Goal: Task Accomplishment & Management: Complete application form

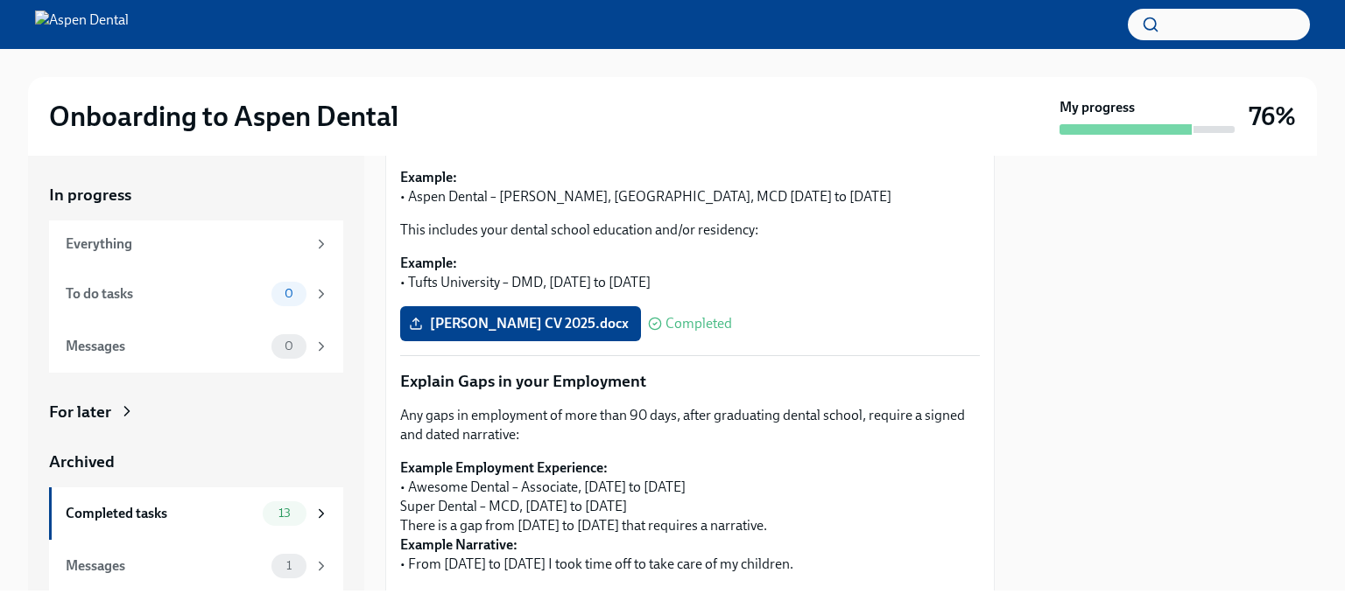
scroll to position [350, 0]
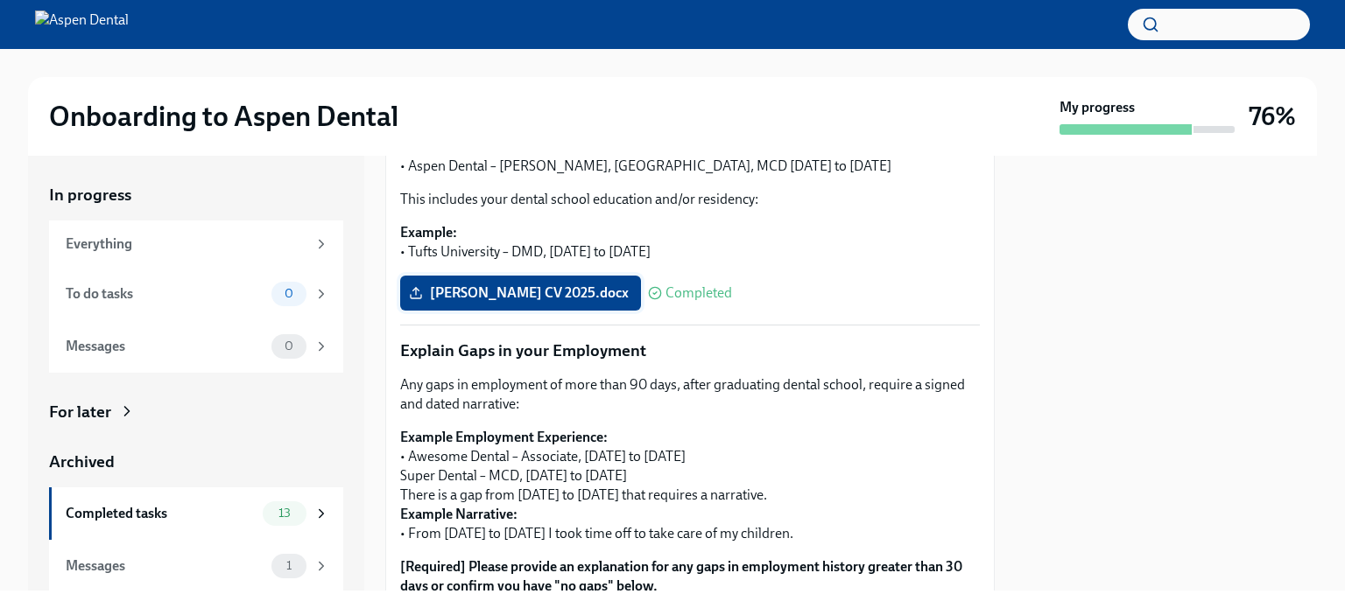
click at [504, 292] on span "[PERSON_NAME] CV 2025.docx" at bounding box center [520, 294] width 216 height 18
click at [0, 0] on input "[PERSON_NAME] CV 2025.docx" at bounding box center [0, 0] width 0 height 0
click at [505, 292] on span "[PERSON_NAME] CV 2025.docx" at bounding box center [520, 294] width 216 height 18
click at [0, 0] on input "[PERSON_NAME] CV 2025.docx" at bounding box center [0, 0] width 0 height 0
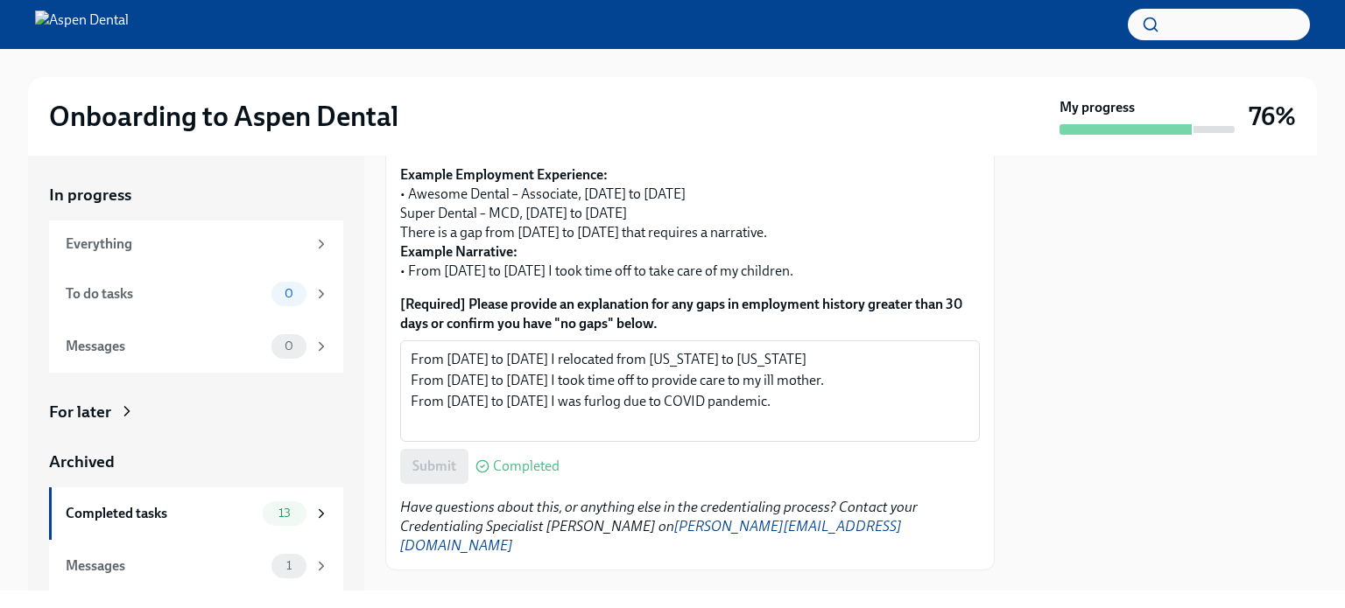
scroll to position [628, 0]
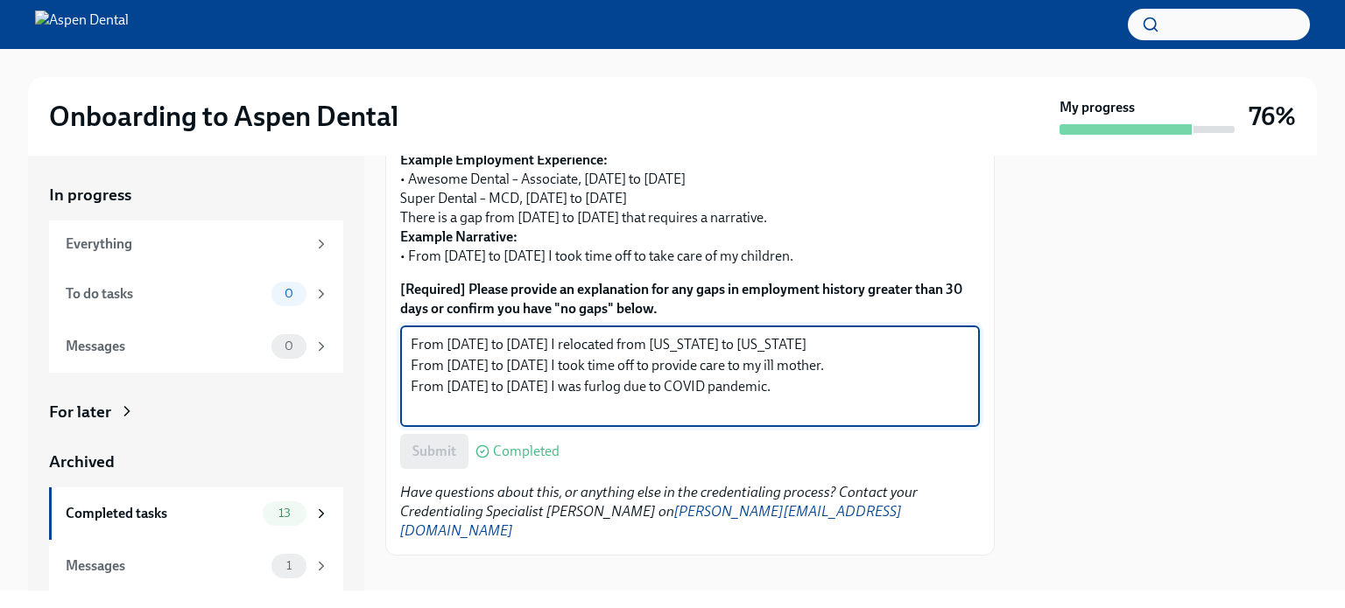
click at [846, 387] on textarea "From [DATE] to [DATE] I relocated from [US_STATE] to [US_STATE] From [DATE] to …" at bounding box center [690, 376] width 559 height 84
paste textarea "12/2018 - 02/2019. Processing my [US_STATE] DDS license and waiting for credent…"
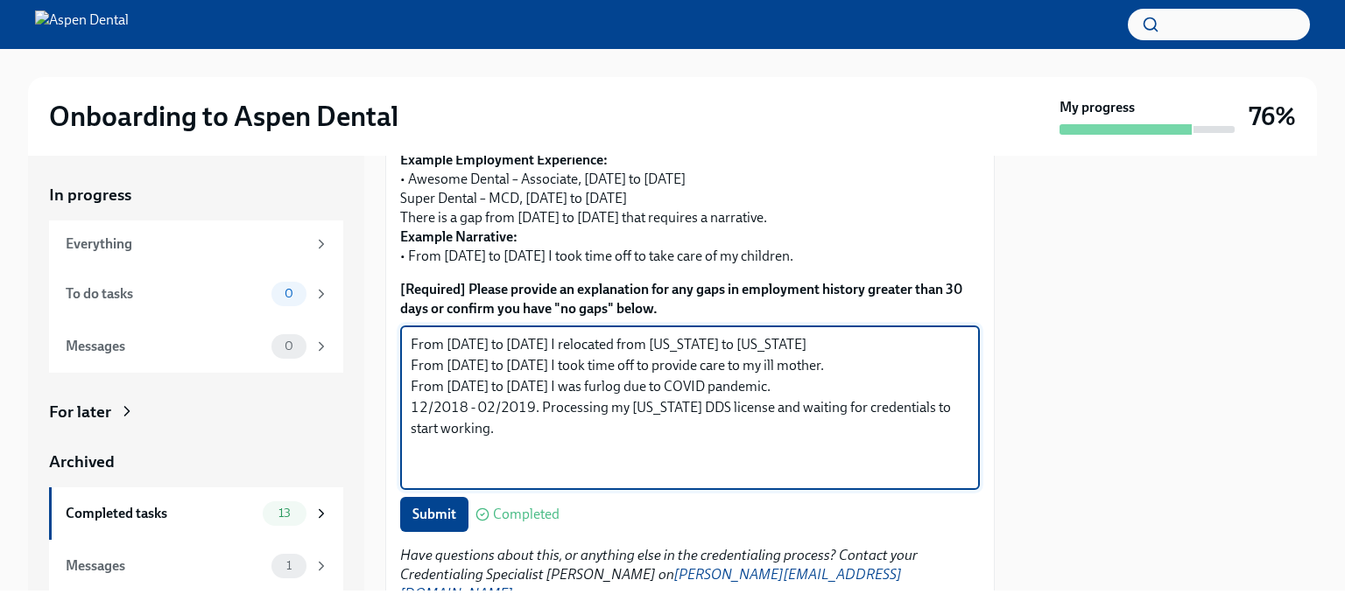
click at [411, 405] on textarea "From [DATE] to [DATE] I relocated from [US_STATE] to [US_STATE] From [DATE] to …" at bounding box center [690, 407] width 559 height 147
click at [550, 405] on textarea "From [DATE] to [DATE] I relocated from [US_STATE] to [US_STATE] From [DATE] to …" at bounding box center [690, 407] width 559 height 147
click at [658, 406] on textarea "From [DATE] to [DATE] I relocated from [US_STATE] to [US_STATE] From [DATE] to …" at bounding box center [690, 407] width 559 height 147
click at [609, 433] on textarea "From [DATE] to [DATE] I relocated from [US_STATE] to [US_STATE] From [DATE] to …" at bounding box center [690, 407] width 559 height 147
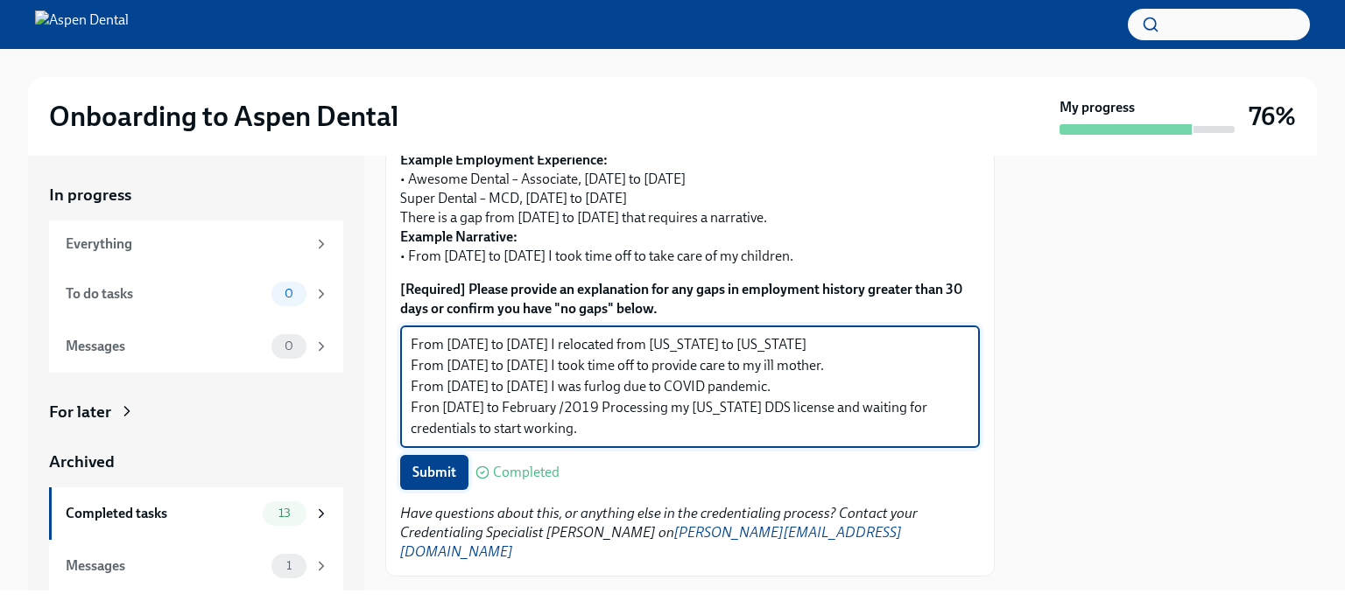
type textarea "From [DATE] to [DATE] I relocated from [US_STATE] to [US_STATE] From [DATE] to …"
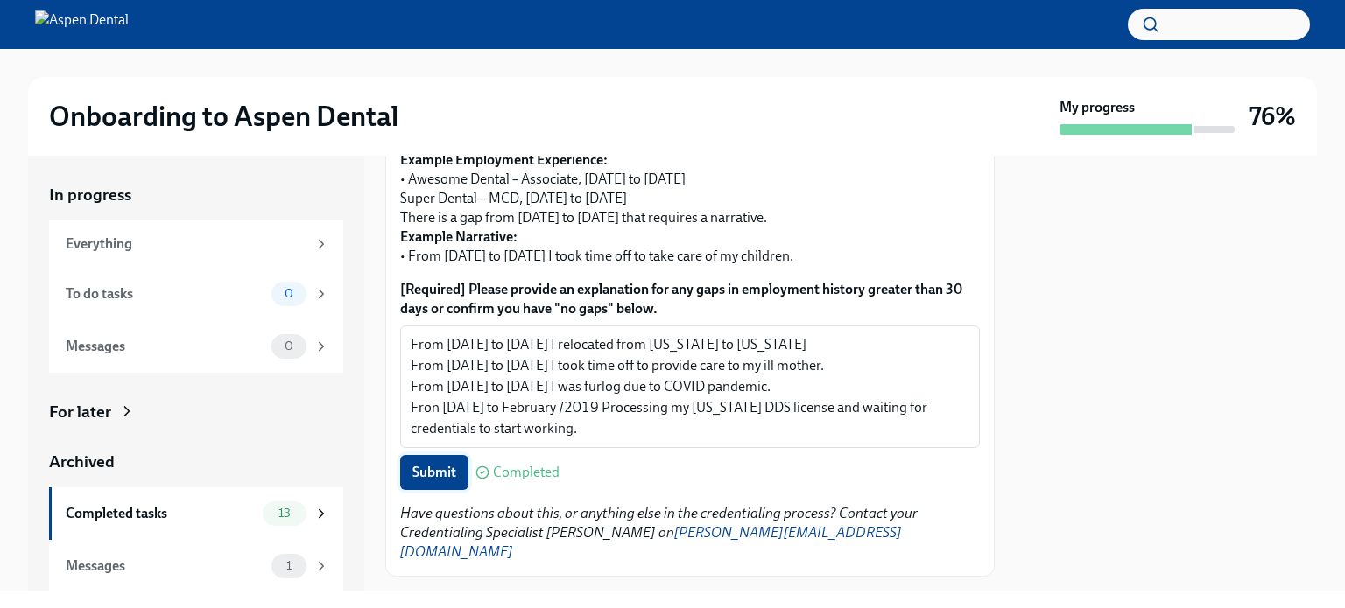
click at [445, 472] on span "Submit" at bounding box center [434, 473] width 44 height 18
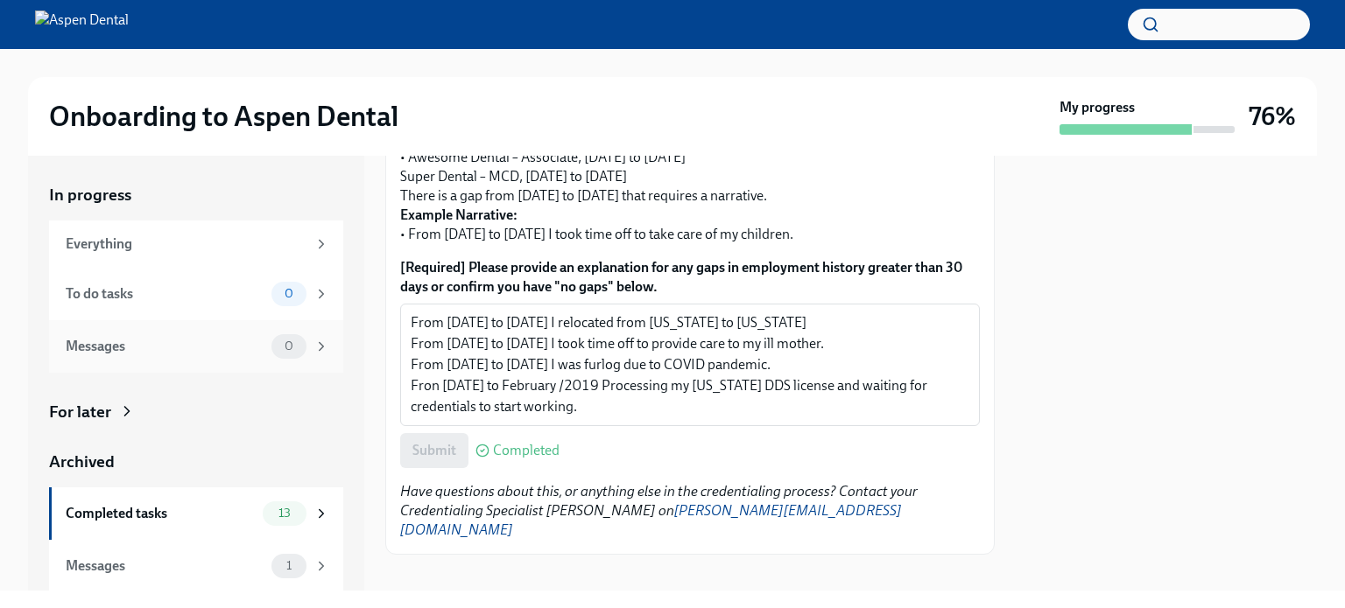
scroll to position [1, 0]
click at [90, 241] on div "Everything" at bounding box center [186, 243] width 241 height 19
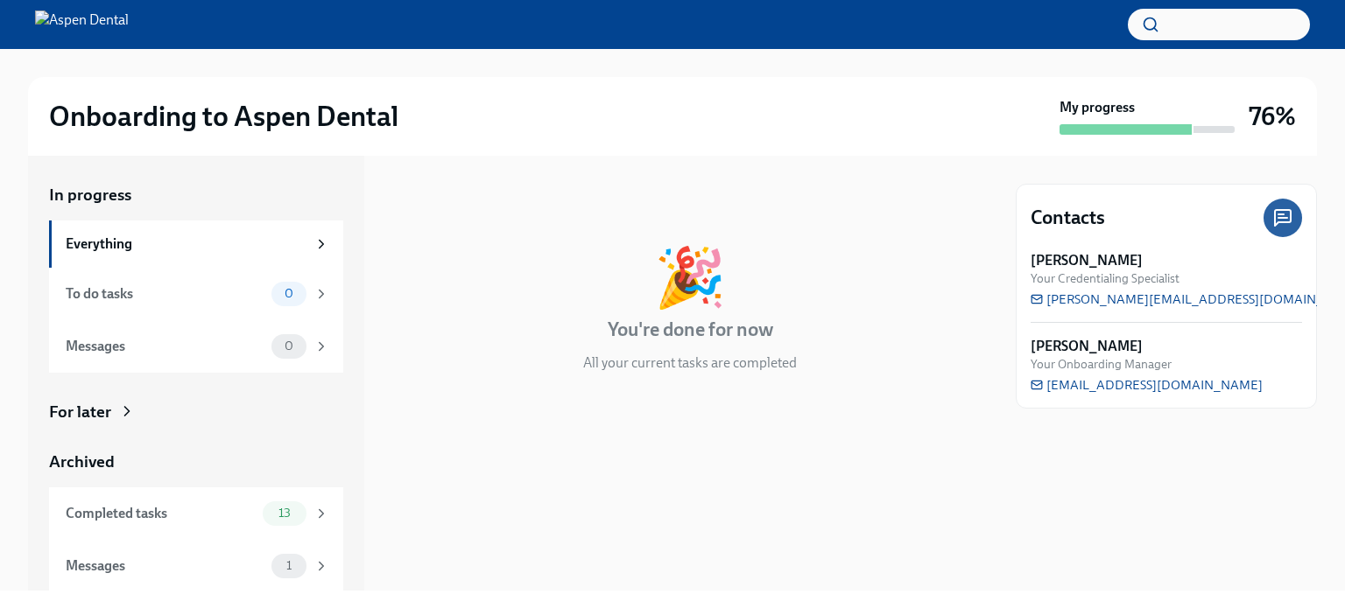
scroll to position [1, 0]
click at [111, 510] on div "Completed tasks" at bounding box center [161, 512] width 190 height 19
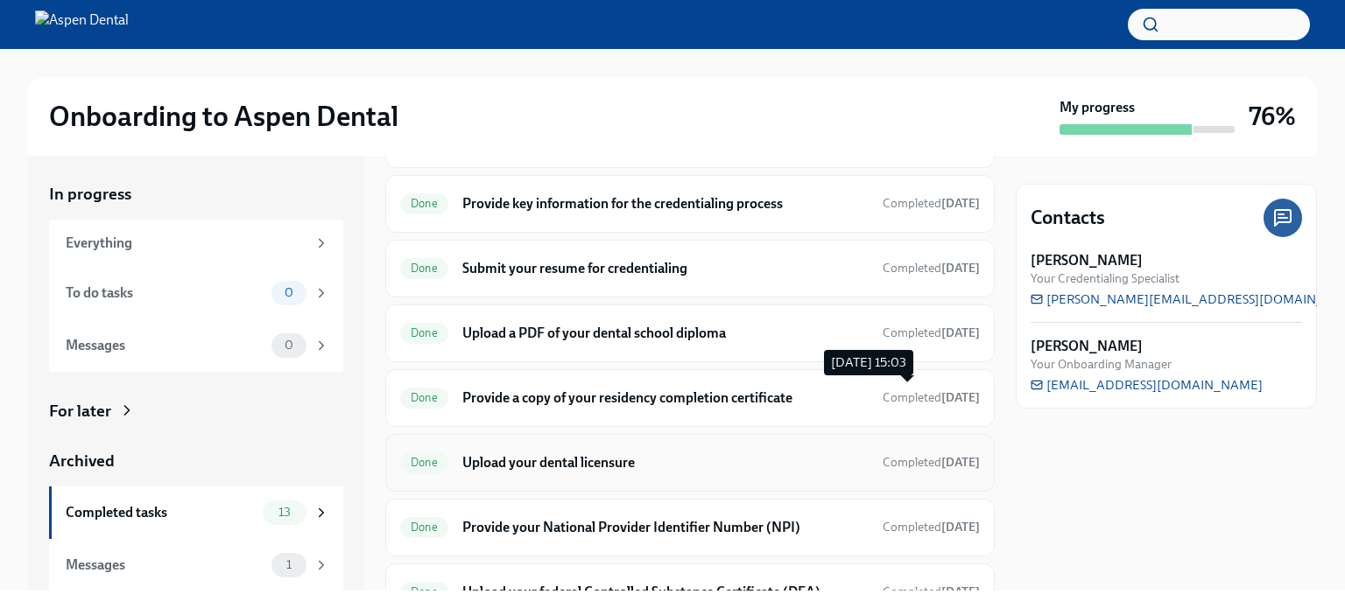
scroll to position [263, 0]
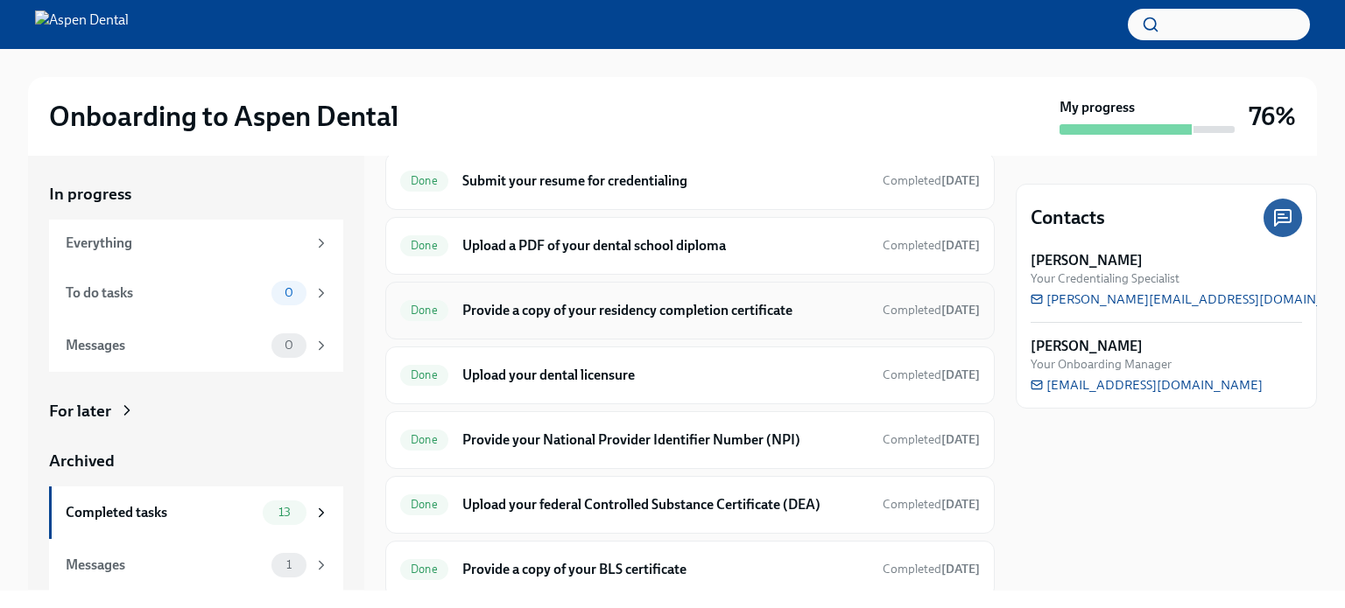
click at [751, 302] on h6 "Provide a copy of your residency completion certificate" at bounding box center [665, 310] width 406 height 19
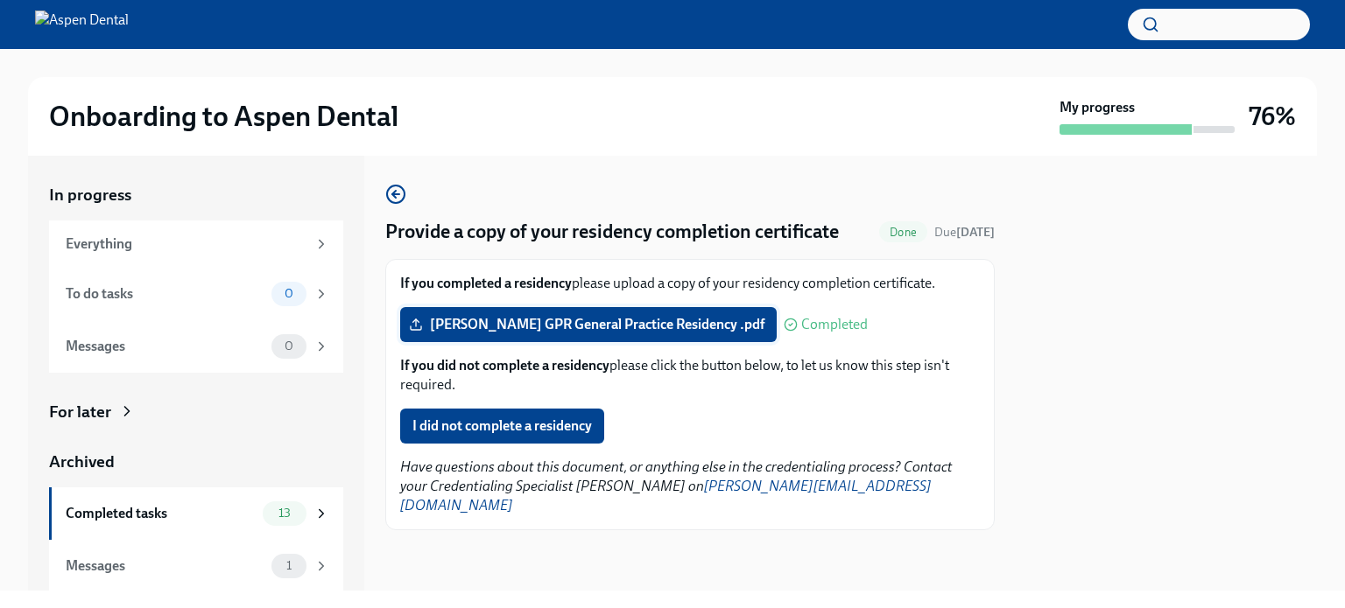
click at [557, 319] on span "[PERSON_NAME] GPR General Practice Residency .pdf" at bounding box center [588, 325] width 352 height 18
click at [0, 0] on input "[PERSON_NAME] GPR General Practice Residency .pdf" at bounding box center [0, 0] width 0 height 0
click at [113, 515] on div "Completed tasks" at bounding box center [161, 513] width 190 height 19
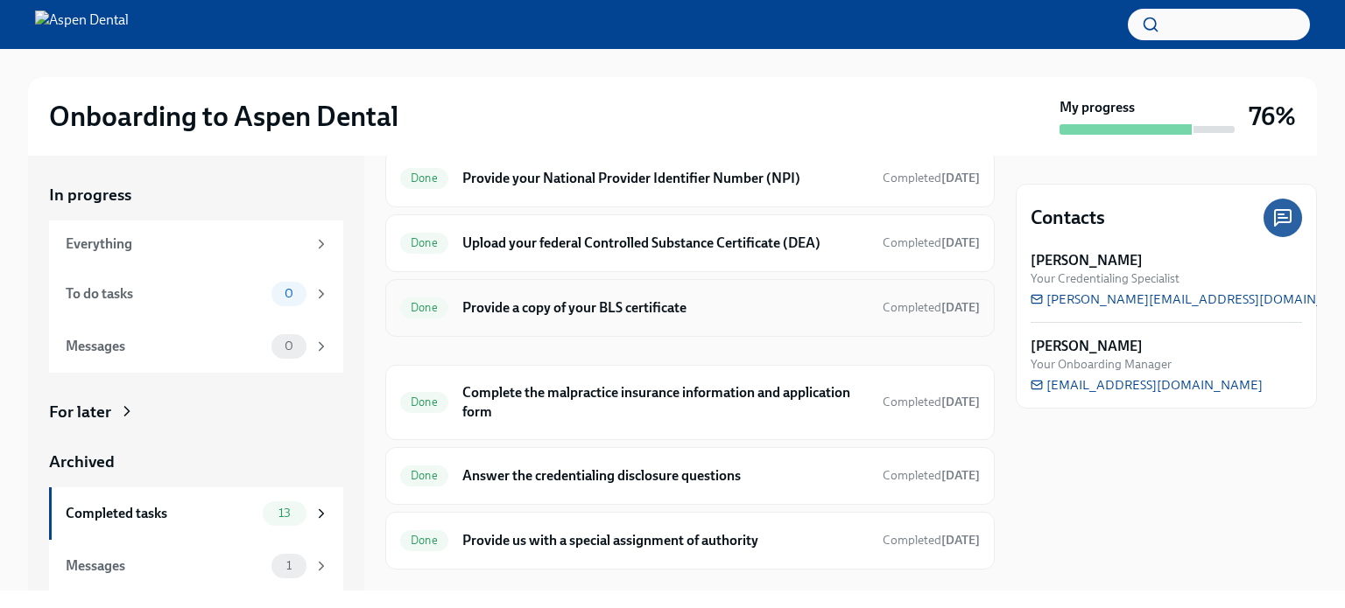
scroll to position [525, 0]
click at [634, 237] on h6 "Upload your federal Controlled Substance Certificate (DEA)" at bounding box center [665, 242] width 406 height 19
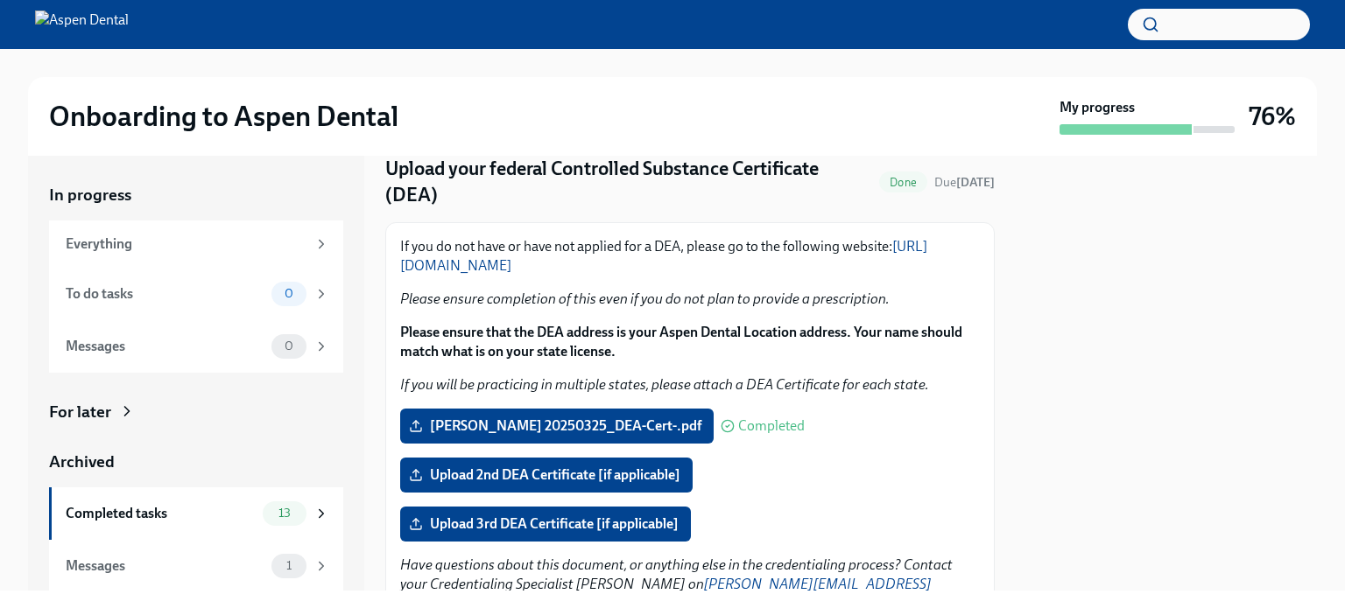
scroll to position [137, 0]
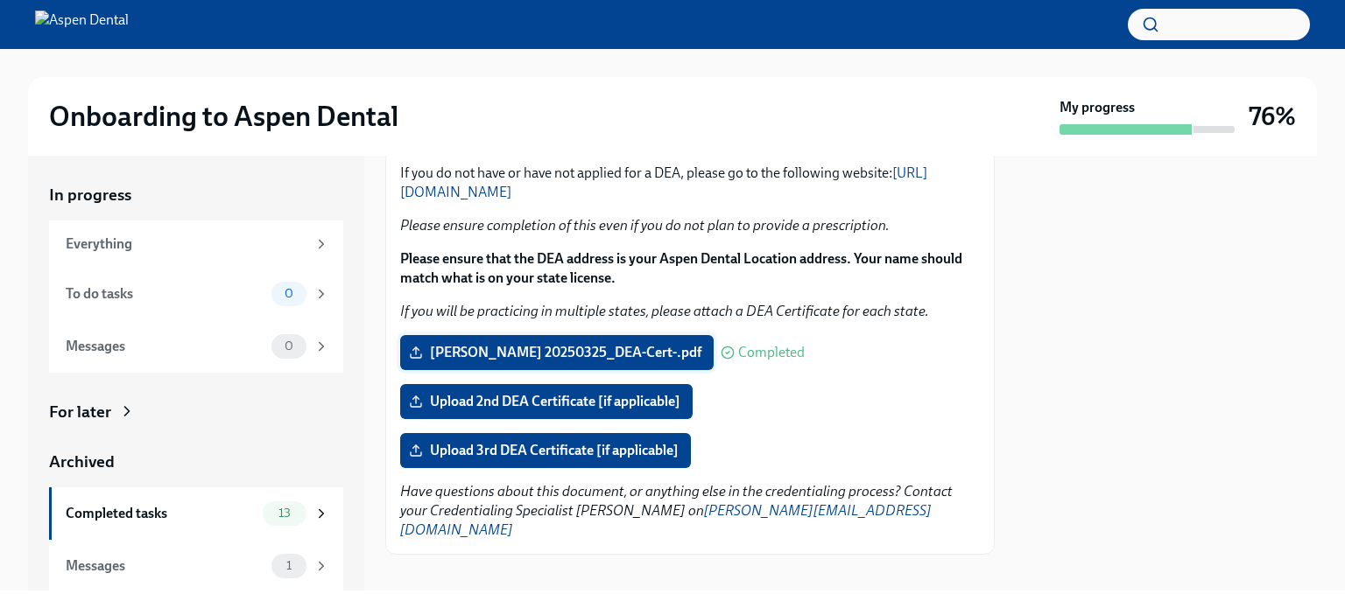
click at [532, 348] on span "[PERSON_NAME] 20250325_DEA-Cert-.pdf" at bounding box center [556, 353] width 289 height 18
click at [0, 0] on input "[PERSON_NAME] 20250325_DEA-Cert-.pdf" at bounding box center [0, 0] width 0 height 0
click at [610, 342] on label "[PERSON_NAME] 20250325_DEA-Cert-.pdf" at bounding box center [556, 352] width 313 height 35
click at [0, 0] on input "[PERSON_NAME] 20250325_DEA-Cert-.pdf" at bounding box center [0, 0] width 0 height 0
click at [126, 507] on div "Completed tasks" at bounding box center [161, 513] width 190 height 19
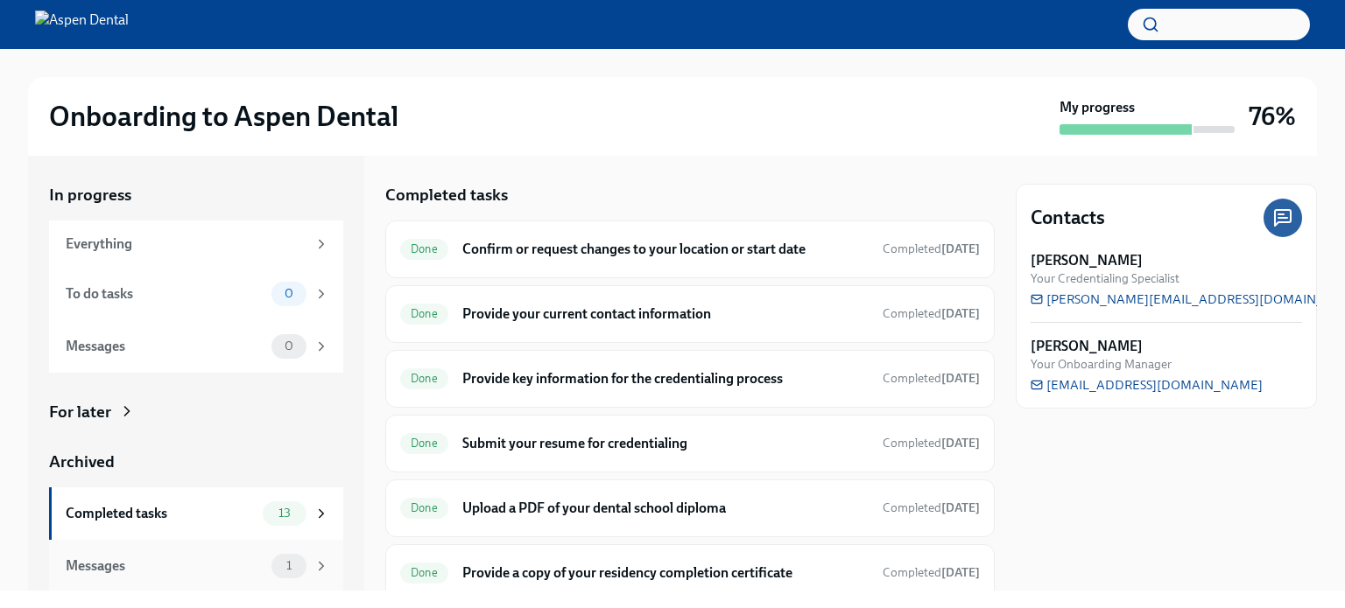
click at [95, 564] on div "Messages" at bounding box center [165, 566] width 199 height 19
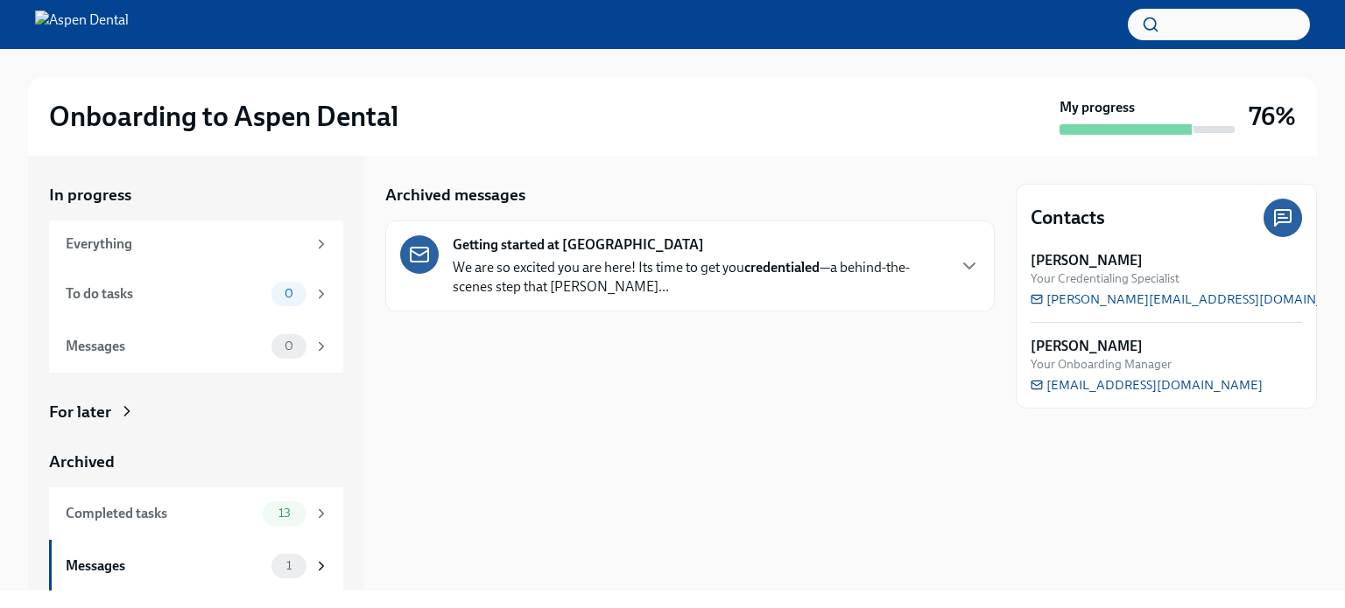
click at [968, 265] on icon "button" at bounding box center [969, 266] width 21 height 21
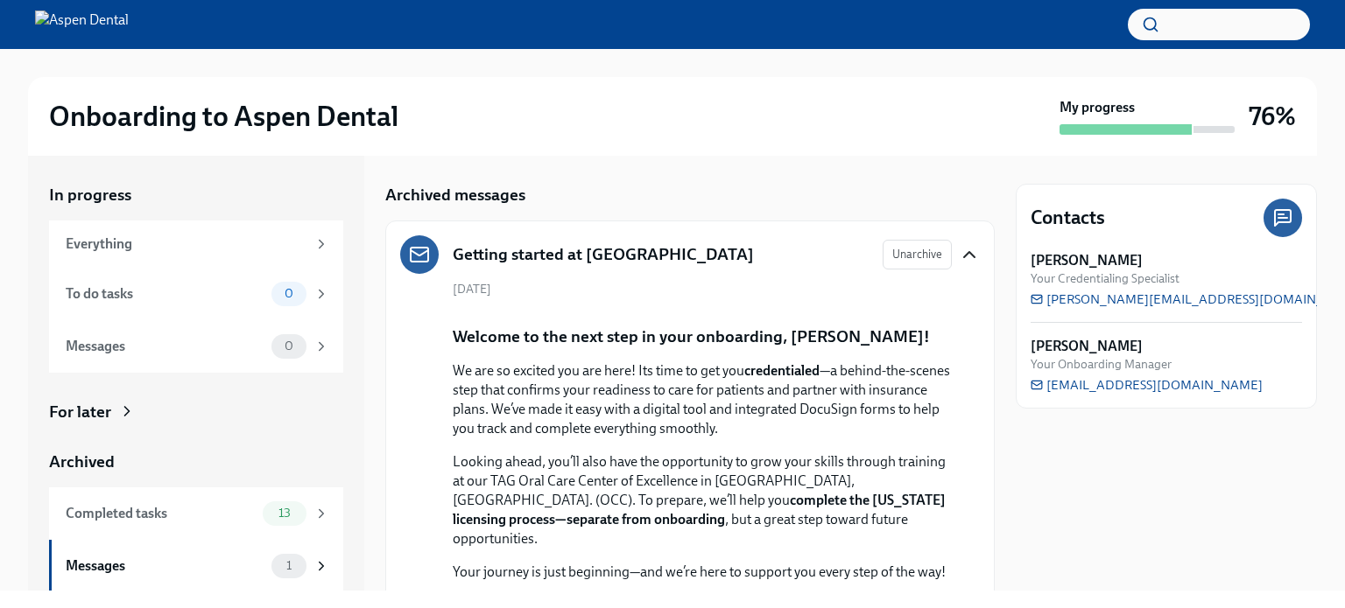
click at [960, 253] on icon "button" at bounding box center [969, 254] width 21 height 21
